Goal: Task Accomplishment & Management: Manage account settings

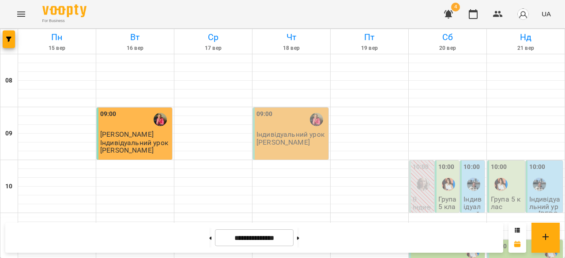
scroll to position [106, 0]
click at [472, 174] on div at bounding box center [474, 184] width 20 height 20
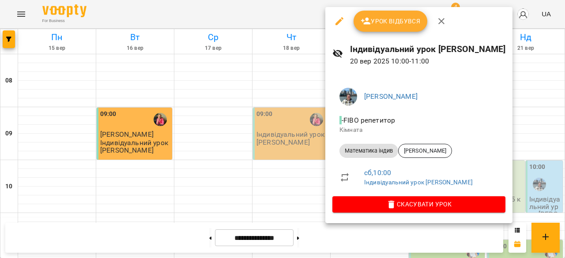
click at [301, 134] on div at bounding box center [282, 129] width 565 height 258
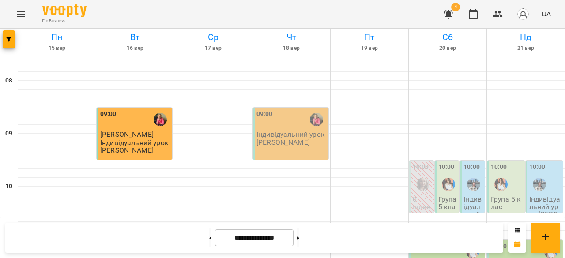
scroll to position [255, 0]
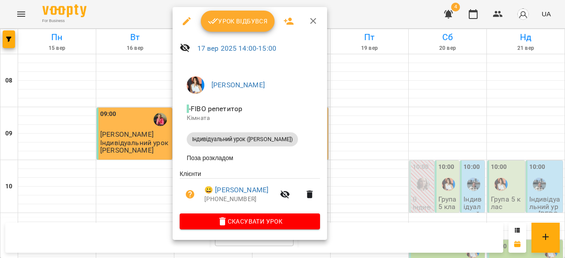
click at [247, 19] on span "Урок відбувся" at bounding box center [238, 21] width 60 height 11
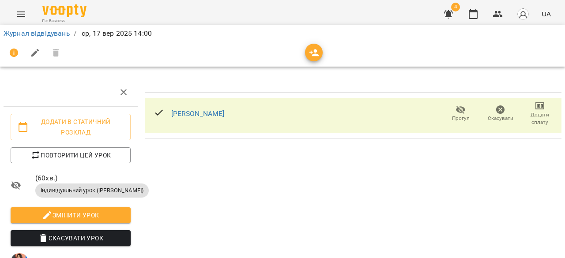
click at [532, 125] on span "Додати сплату" at bounding box center [539, 118] width 29 height 15
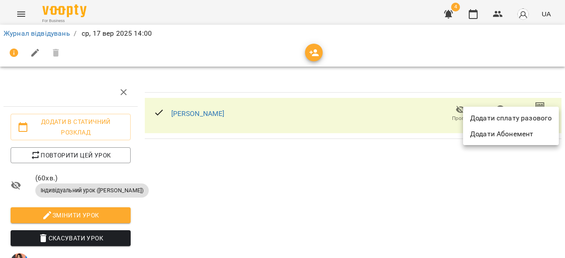
click at [540, 122] on li "Додати сплату разового" at bounding box center [511, 118] width 96 height 16
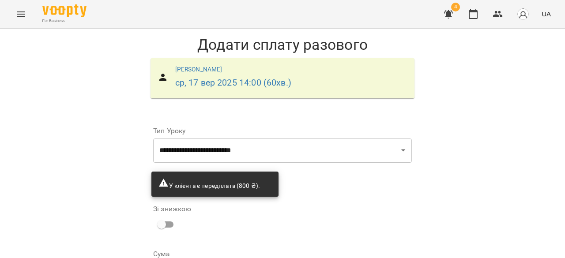
scroll to position [94, 0]
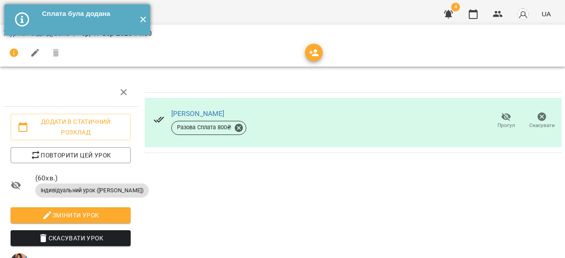
click at [142, 19] on button "✕" at bounding box center [143, 19] width 15 height 31
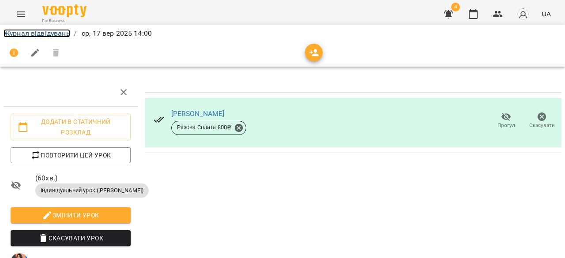
click at [41, 33] on link "Журнал відвідувань" at bounding box center [37, 33] width 67 height 8
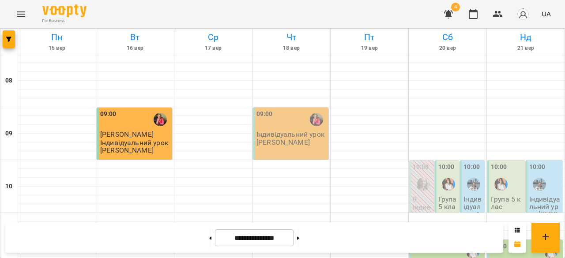
scroll to position [426, 0]
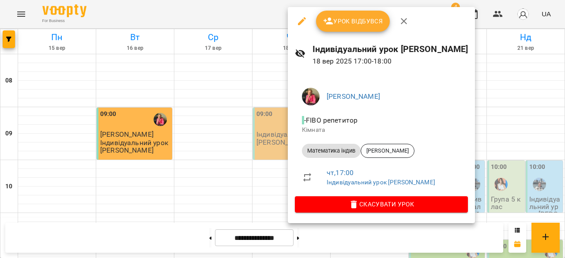
click at [252, 163] on div at bounding box center [282, 129] width 565 height 258
